Goal: Obtain resource: Download file/media

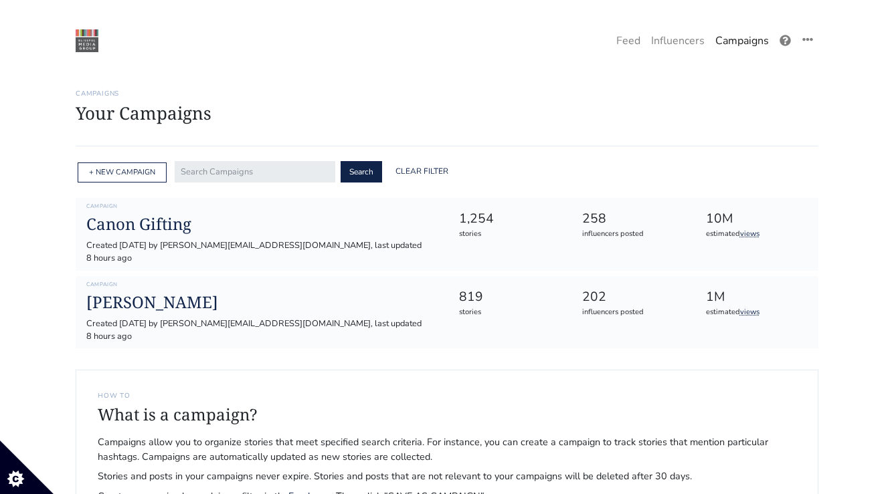
scroll to position [74, 0]
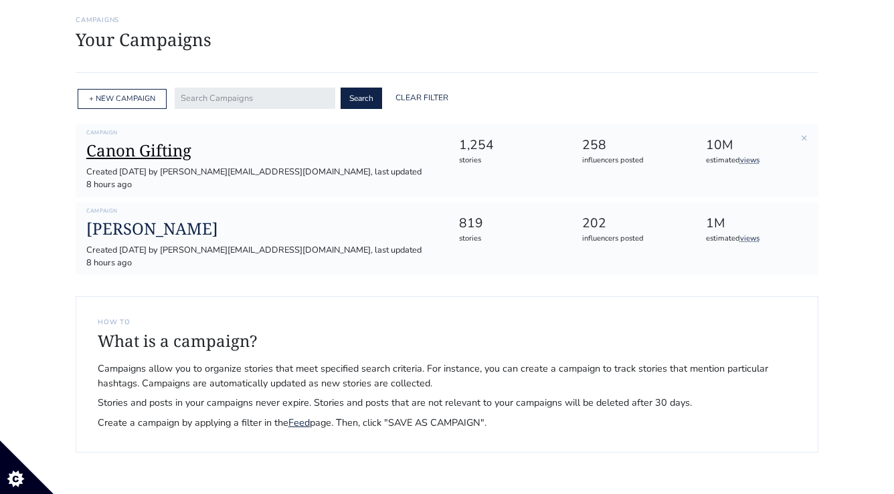
click at [128, 142] on h1 "Canon Gifting" at bounding box center [261, 150] width 351 height 19
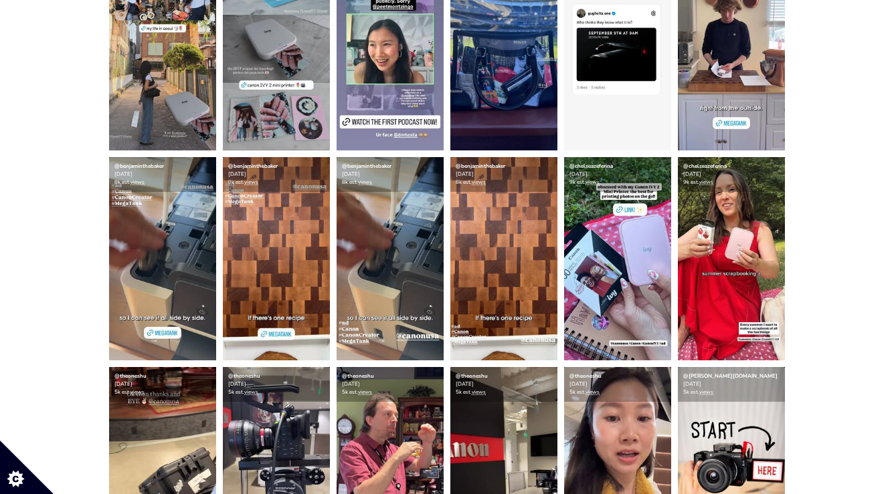
scroll to position [385, 0]
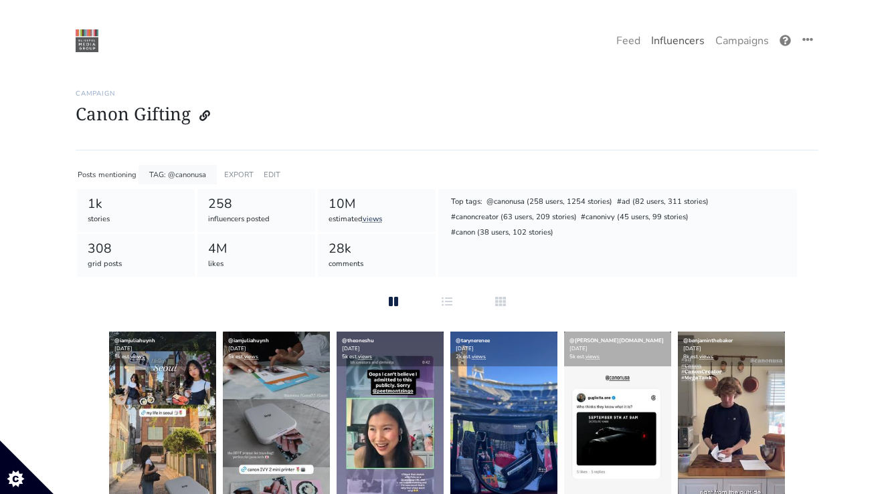
click at [684, 43] on link "Influencers" at bounding box center [678, 40] width 64 height 27
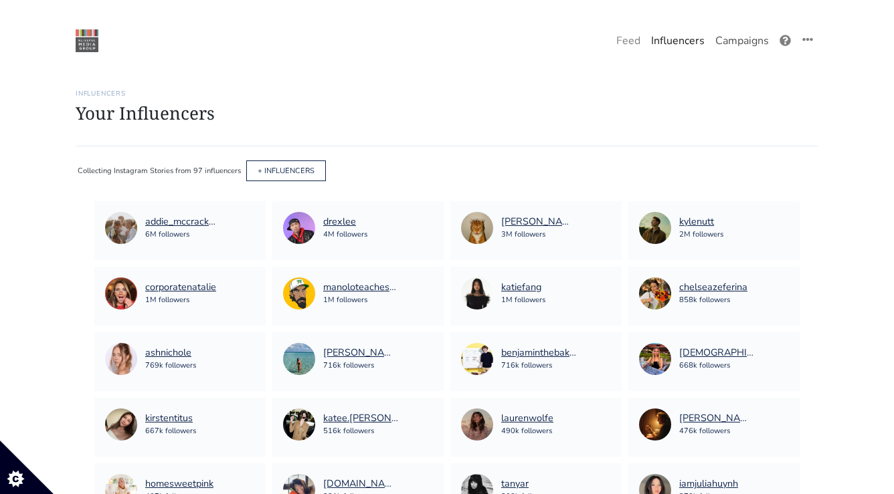
click at [759, 45] on link "Campaigns" at bounding box center [742, 40] width 64 height 27
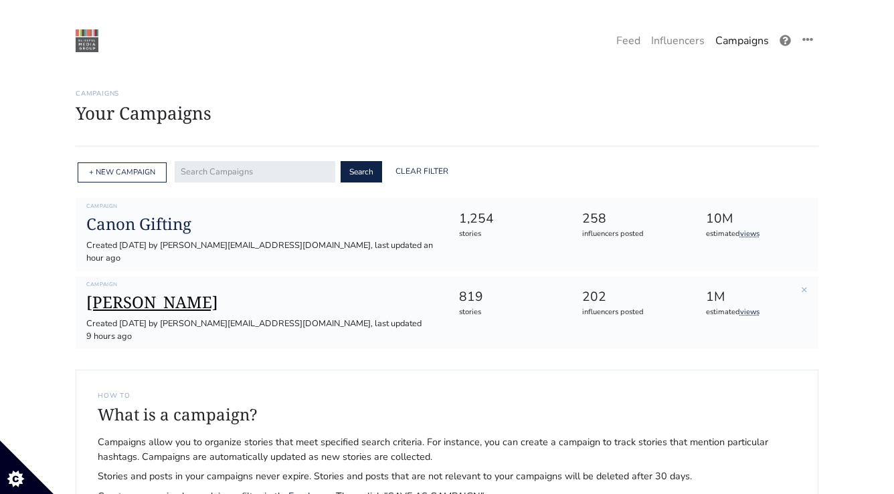
click at [159, 294] on h1 "[PERSON_NAME]" at bounding box center [261, 302] width 351 height 19
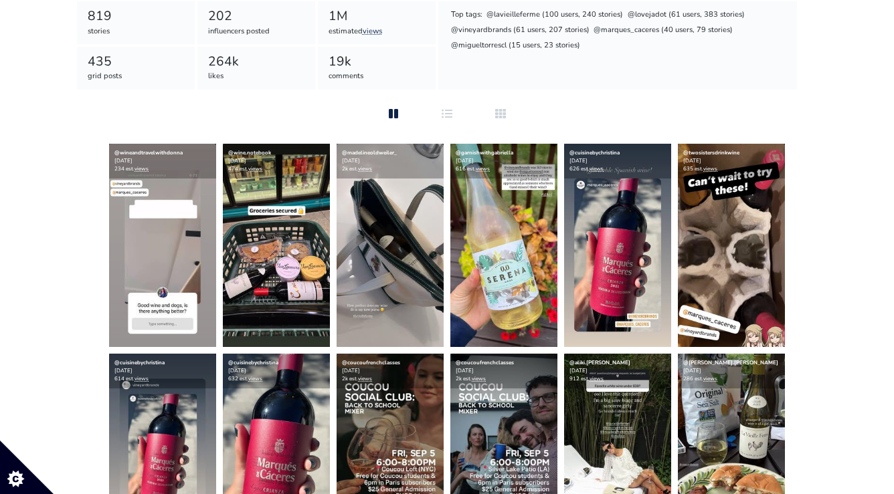
scroll to position [238, 0]
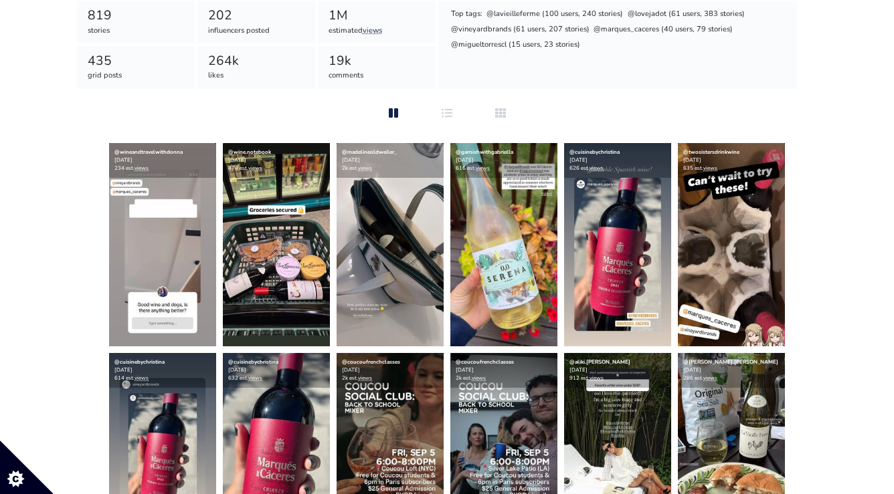
click at [148, 248] on img at bounding box center [162, 244] width 107 height 203
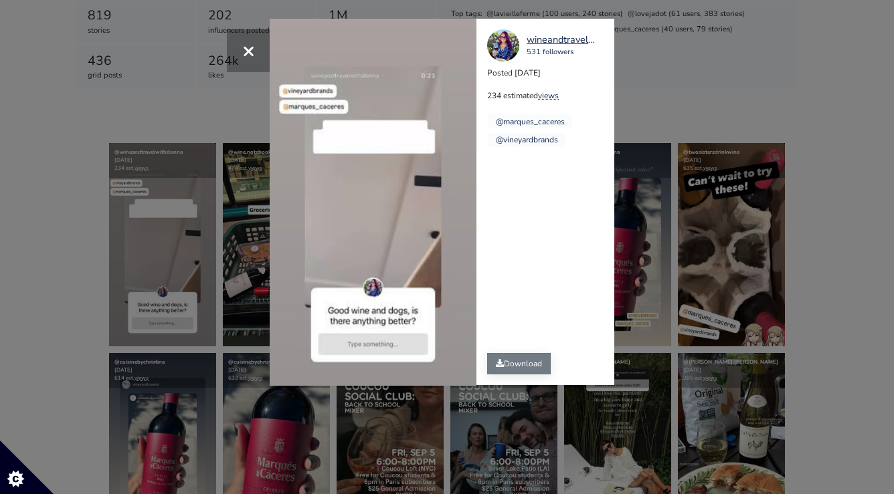
click at [529, 366] on link "Download" at bounding box center [519, 363] width 64 height 21
click at [659, 120] on div "× Your browser does not support HTML5 video. wineandtravelwithdonna 531 followe…" at bounding box center [447, 247] width 894 height 494
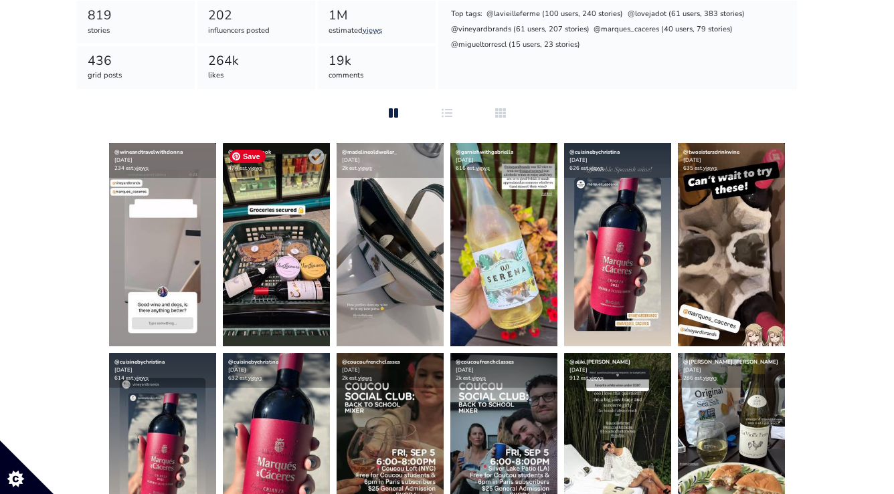
click at [294, 254] on img at bounding box center [276, 244] width 107 height 203
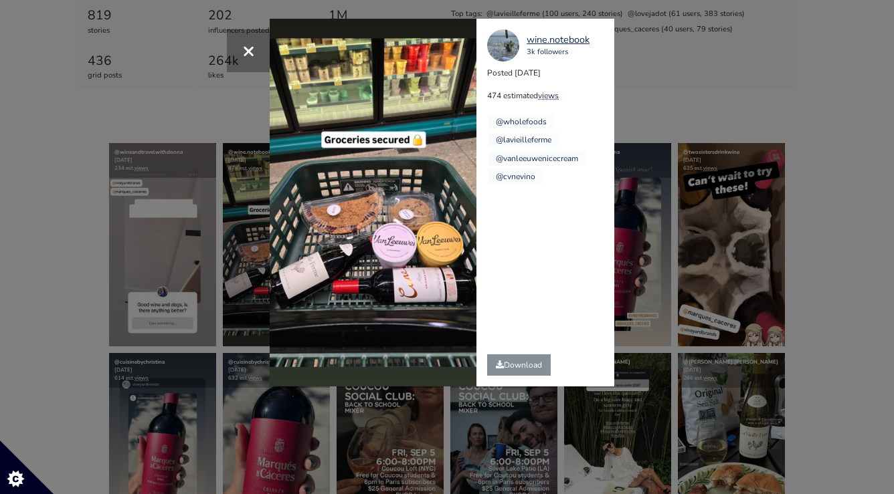
click at [685, 118] on div "× wine.notebook 3k followers Posted 2025-09-07 474 estimated views @wholefoods …" at bounding box center [447, 247] width 894 height 494
click at [670, 106] on div "× wine.notebook 3k followers Posted 2025-09-07 474 estimated views @wholefoods …" at bounding box center [447, 247] width 894 height 494
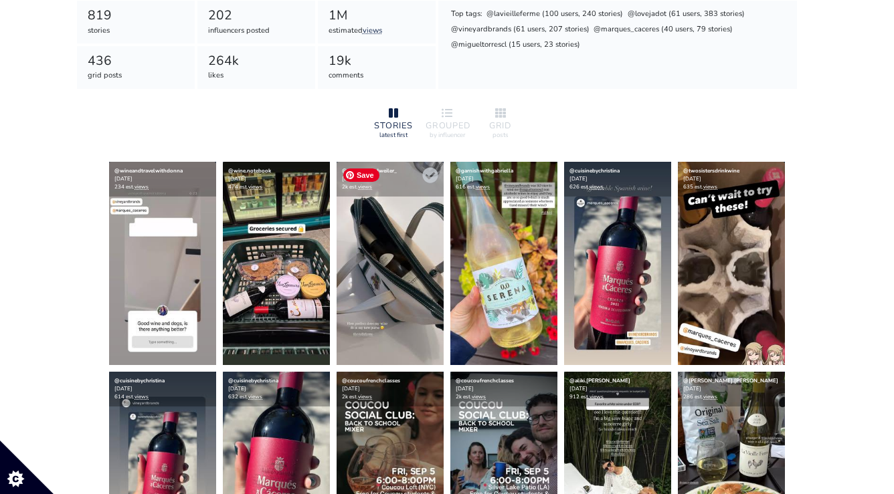
click at [428, 286] on img at bounding box center [390, 263] width 107 height 203
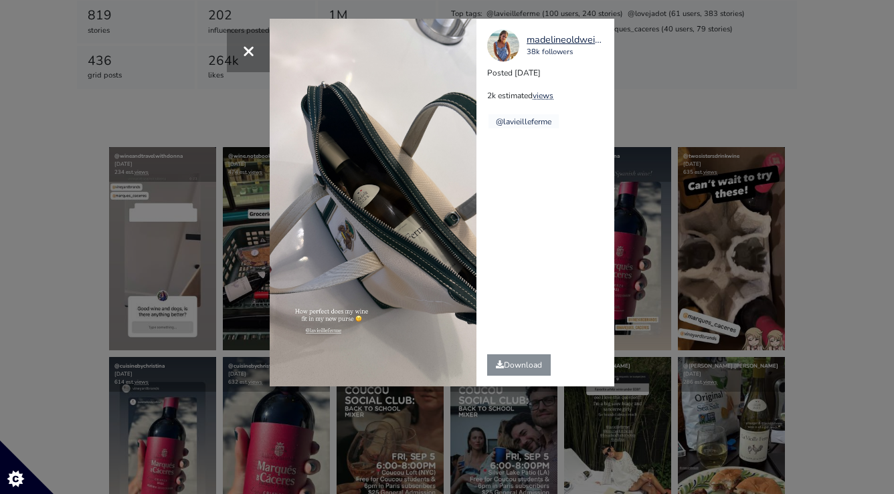
click at [699, 238] on div "× madelineoldweiler_ 38k followers Posted 2025-09-07 2k estimated views @laviei…" at bounding box center [447, 247] width 894 height 494
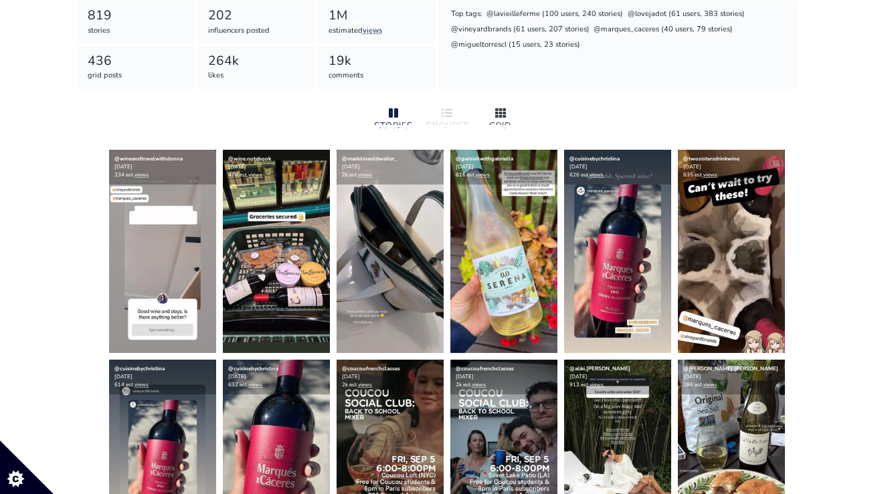
click at [498, 119] on div at bounding box center [500, 114] width 43 height 16
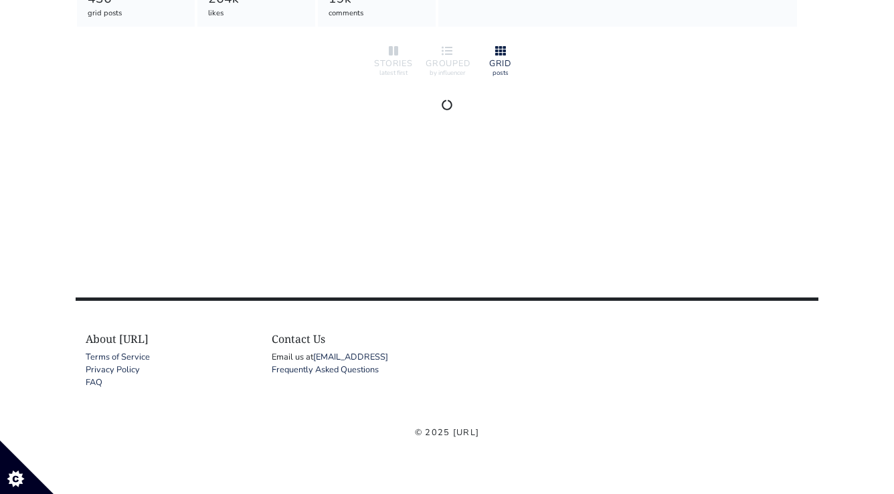
scroll to position [0, 0]
